Goal: Information Seeking & Learning: Learn about a topic

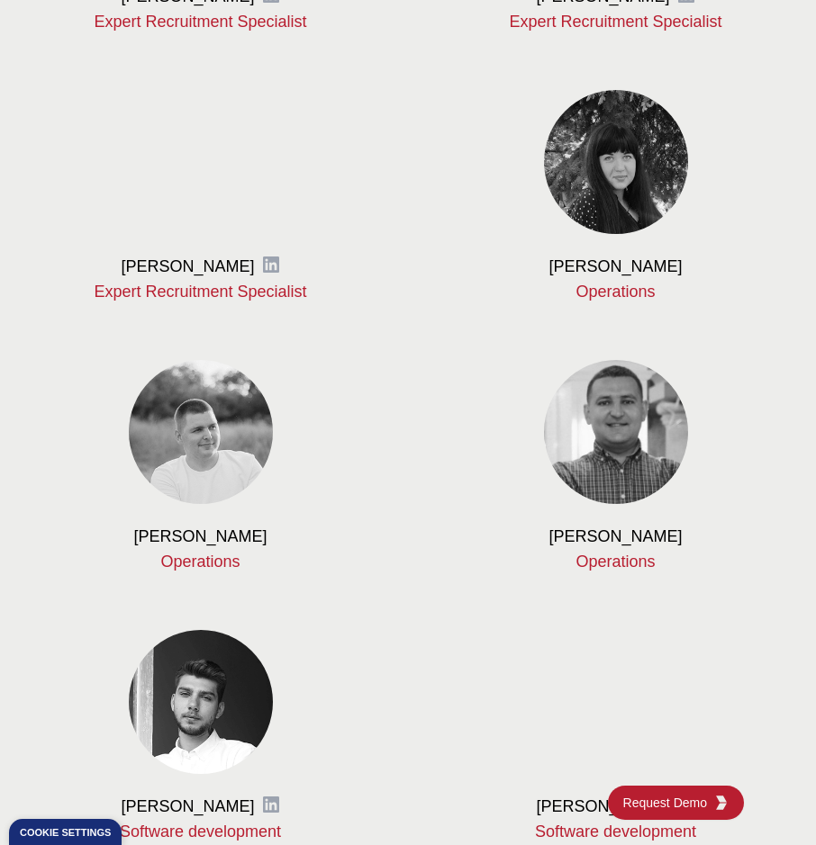
scroll to position [2161, 0]
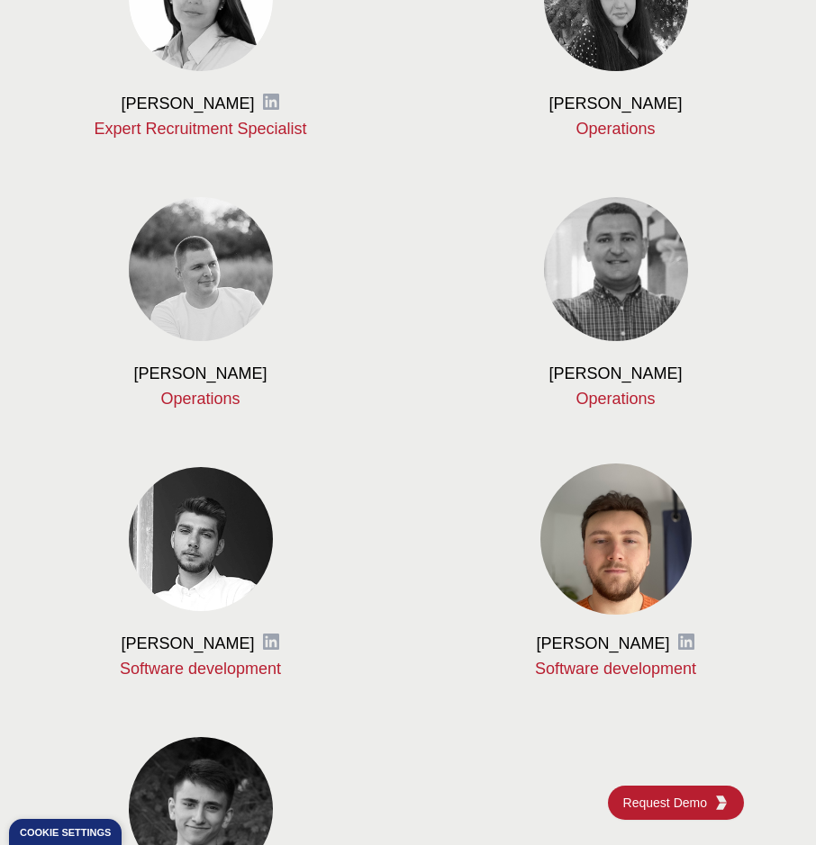
click at [618, 535] on img at bounding box center [615, 539] width 151 height 151
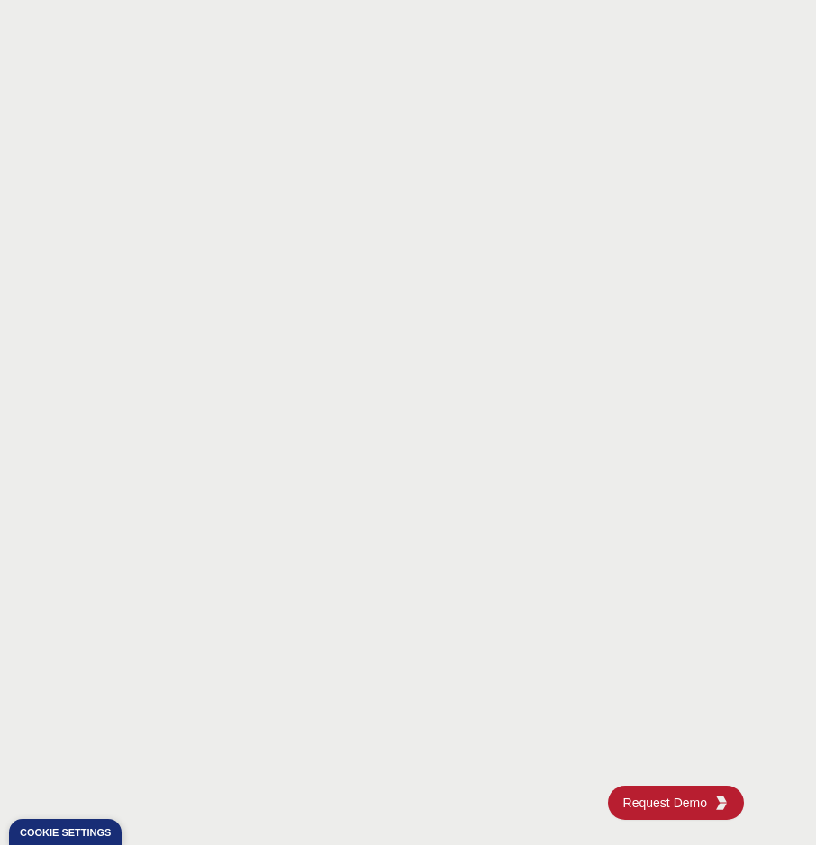
scroll to position [0, 0]
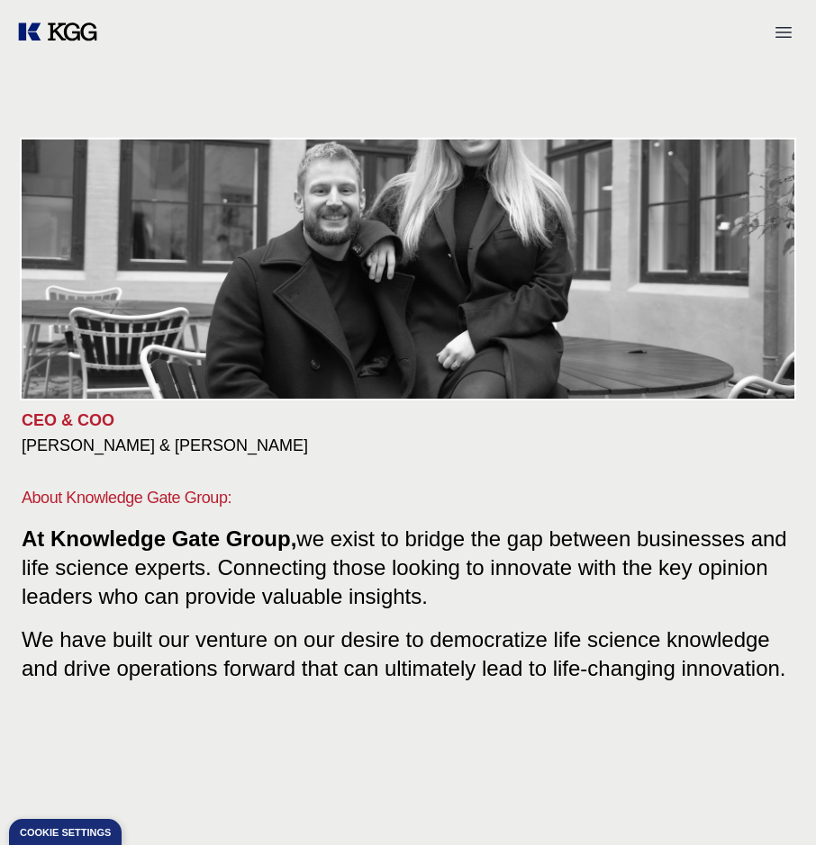
drag, startPoint x: 420, startPoint y: 414, endPoint x: 369, endPoint y: 102, distance: 316.6
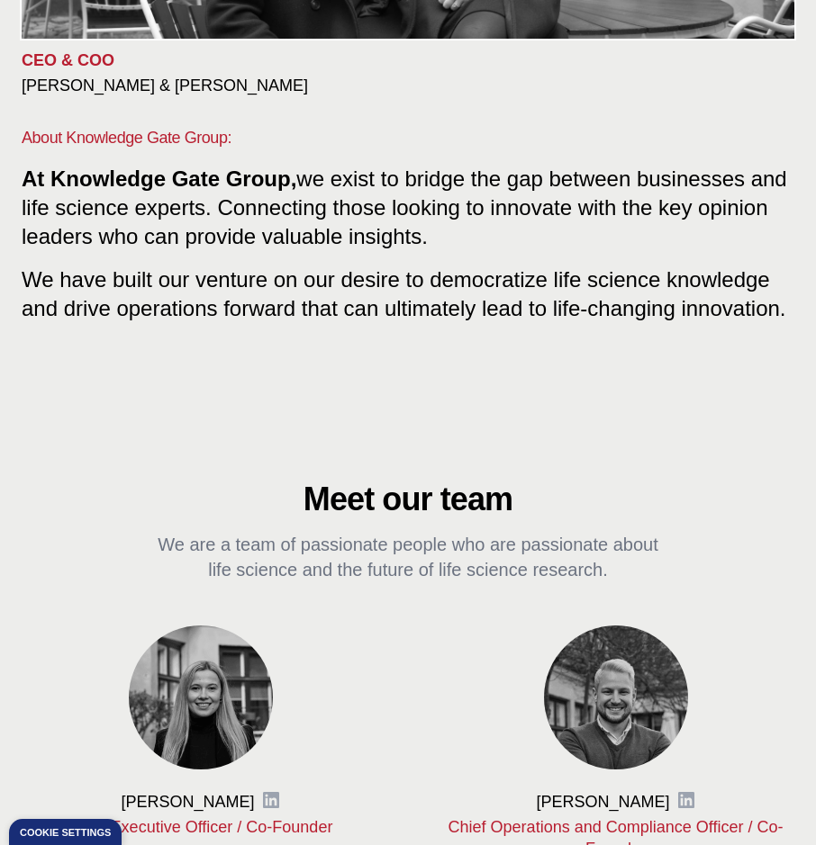
scroll to position [720, 0]
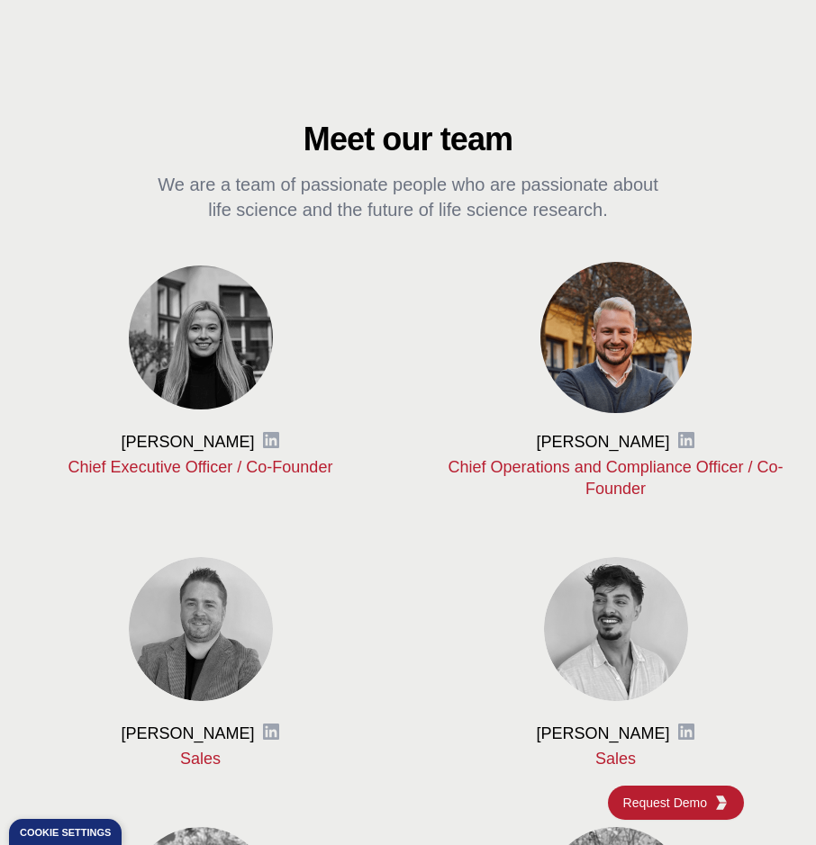
click at [609, 340] on img at bounding box center [615, 337] width 151 height 151
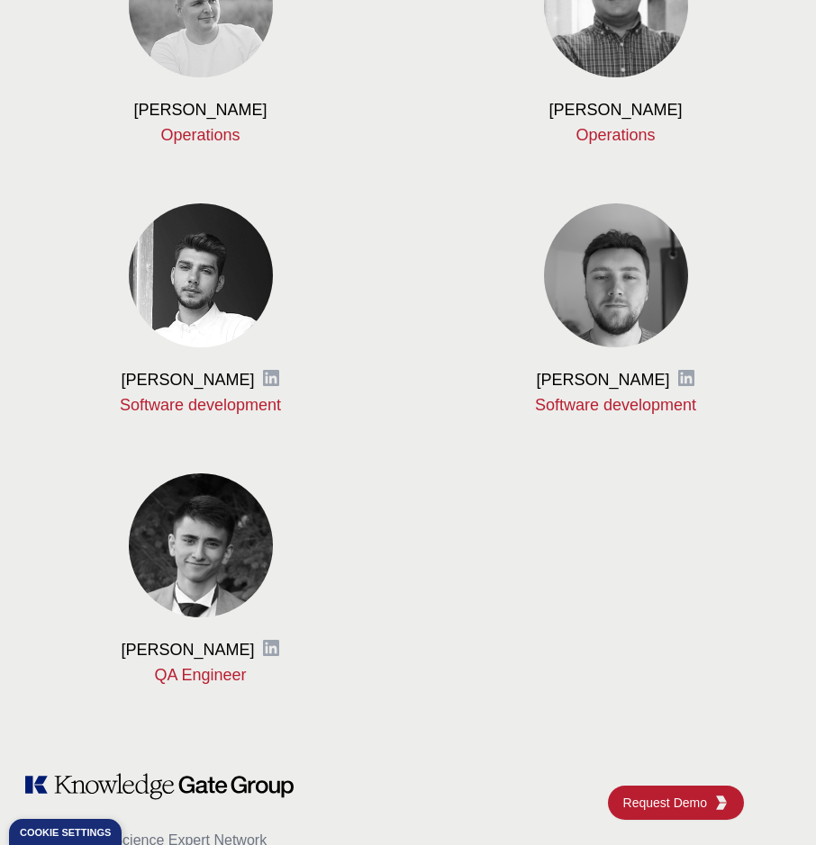
scroll to position [2431, 0]
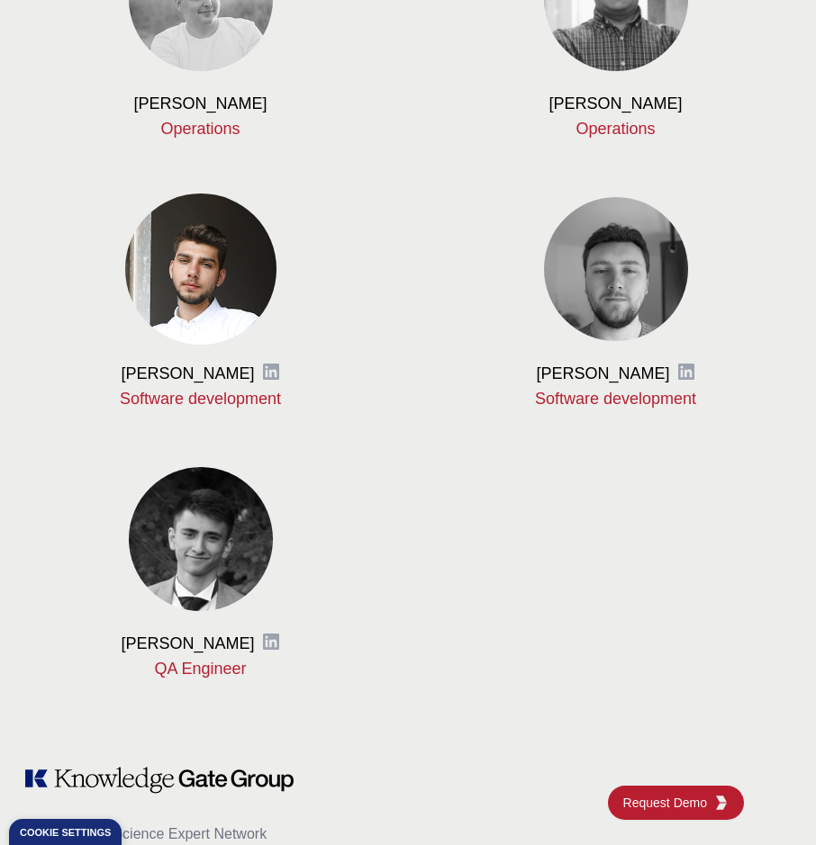
click at [180, 292] on img at bounding box center [200, 269] width 151 height 151
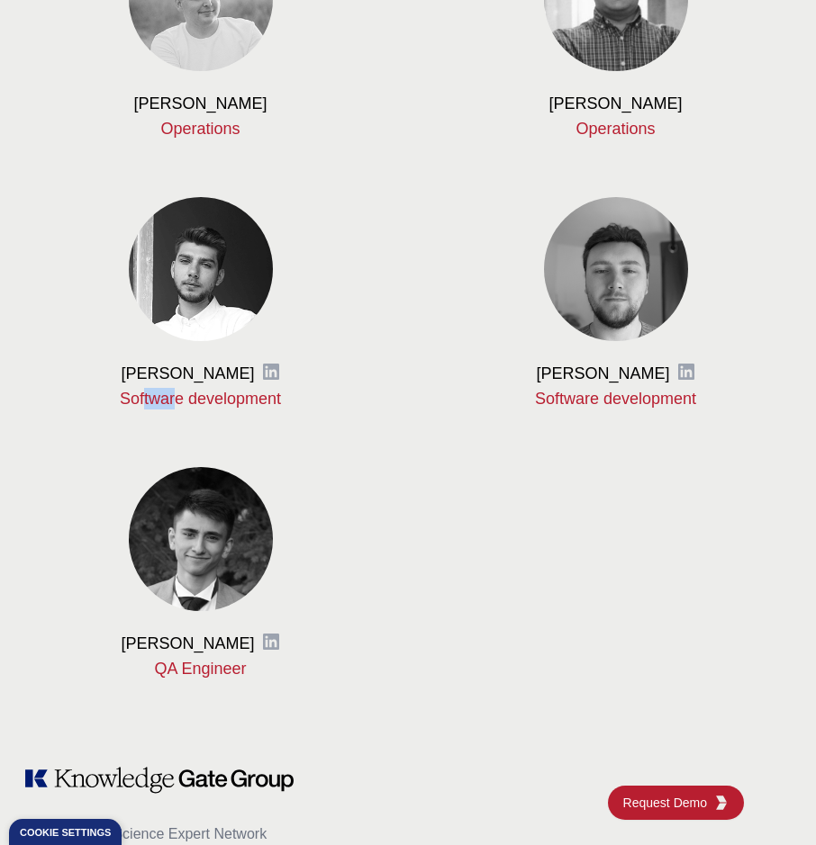
drag, startPoint x: 174, startPoint y: 398, endPoint x: 147, endPoint y: 388, distance: 28.8
click at [147, 388] on p "Software development" at bounding box center [200, 399] width 357 height 22
click at [151, 388] on p "Software development" at bounding box center [200, 399] width 357 height 22
drag, startPoint x: 560, startPoint y: 401, endPoint x: 604, endPoint y: 403, distance: 44.2
click at [604, 403] on p "Software development" at bounding box center [615, 399] width 357 height 22
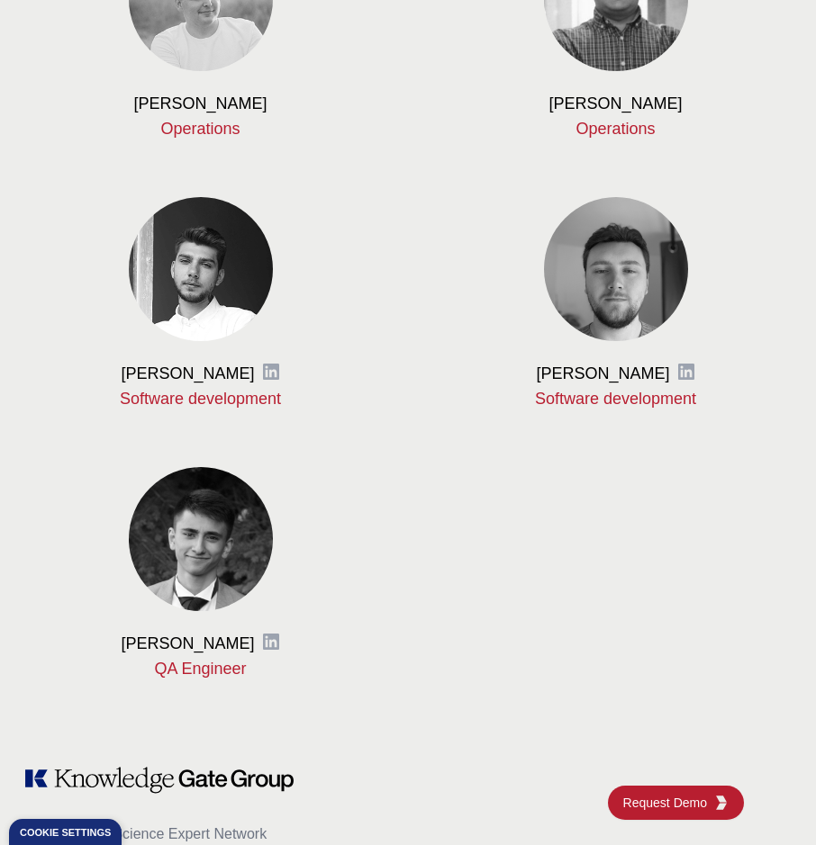
drag, startPoint x: 604, startPoint y: 403, endPoint x: 562, endPoint y: 376, distance: 50.2
click at [562, 376] on h3 "[PERSON_NAME]" at bounding box center [602, 374] width 133 height 22
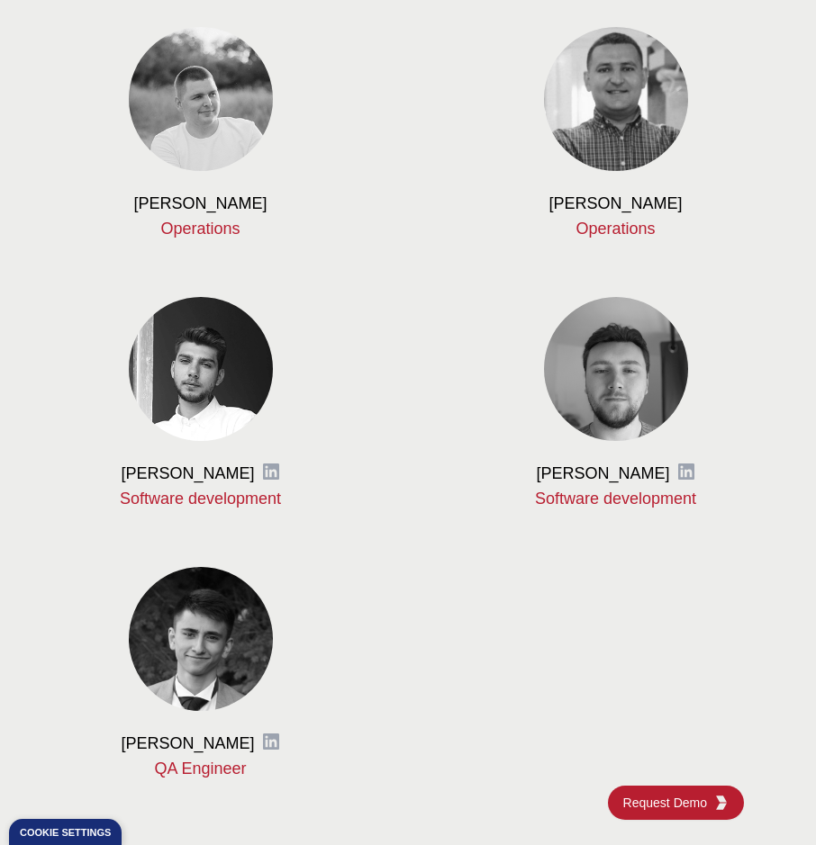
scroll to position [2251, 0]
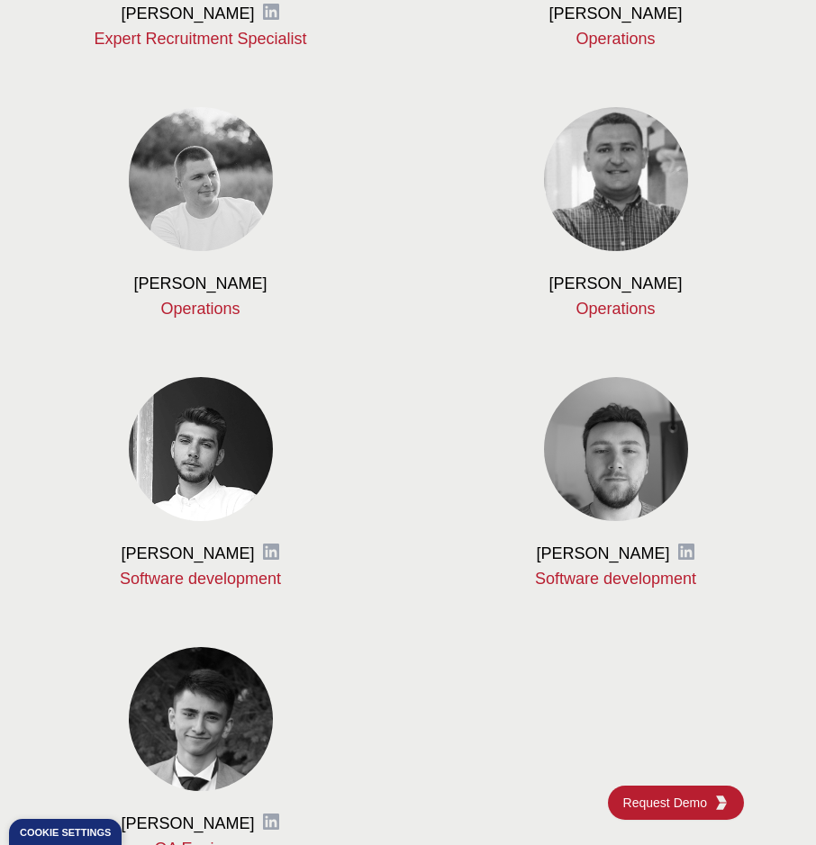
click at [496, 292] on div "[PERSON_NAME]" at bounding box center [615, 284] width 357 height 22
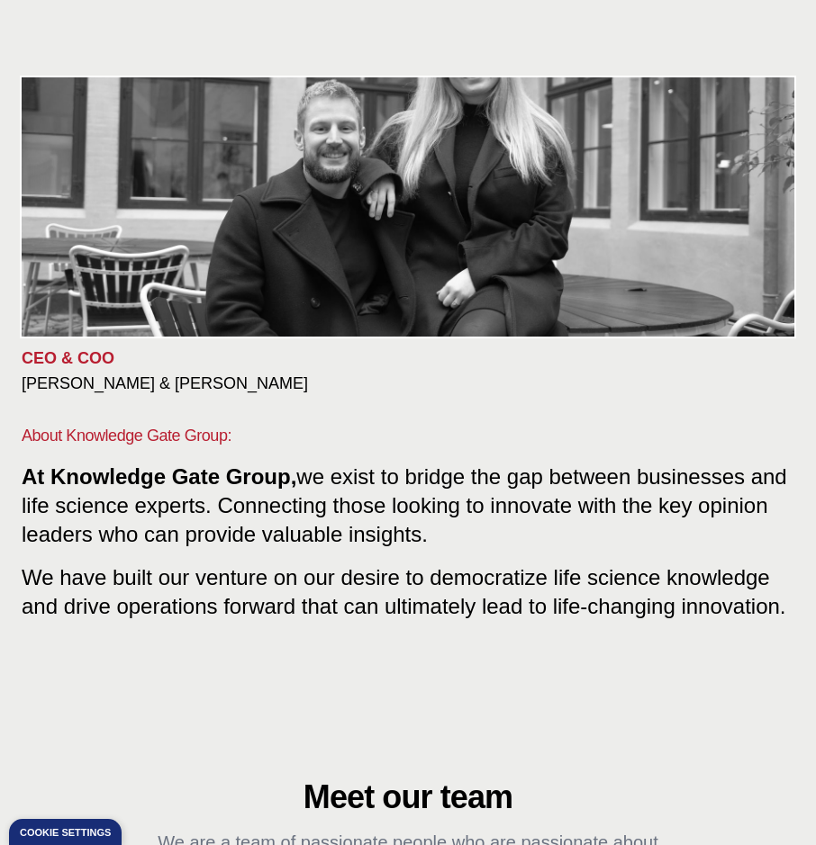
scroll to position [0, 0]
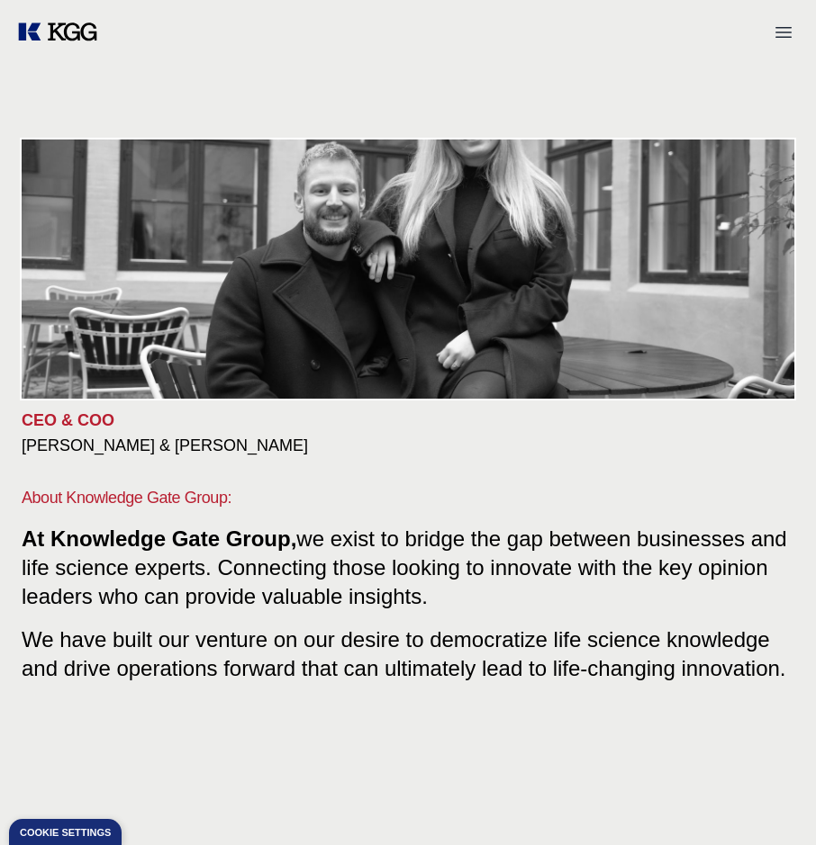
click at [348, 118] on div "CEO & COO [PERSON_NAME] & [PERSON_NAME] About Knowledge Gate Group: At Knowledg…" at bounding box center [408, 450] width 816 height 698
click at [431, 659] on span "We have built our venture on our desire to democratize life science knowledge a…" at bounding box center [404, 650] width 764 height 60
